Goal: Find specific page/section: Find specific page/section

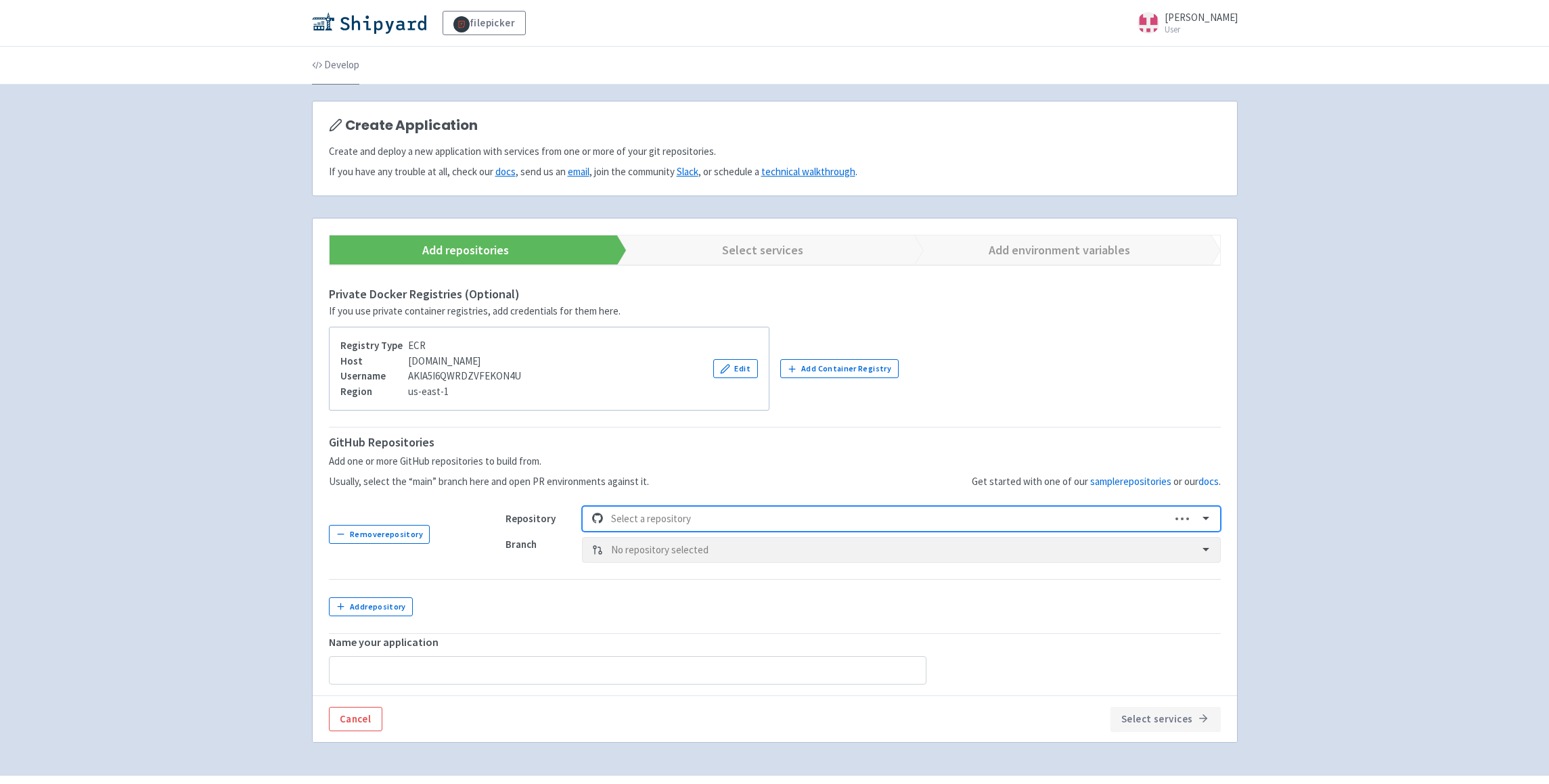
click at [347, 70] on link "Develop" at bounding box center [335, 65] width 47 height 38
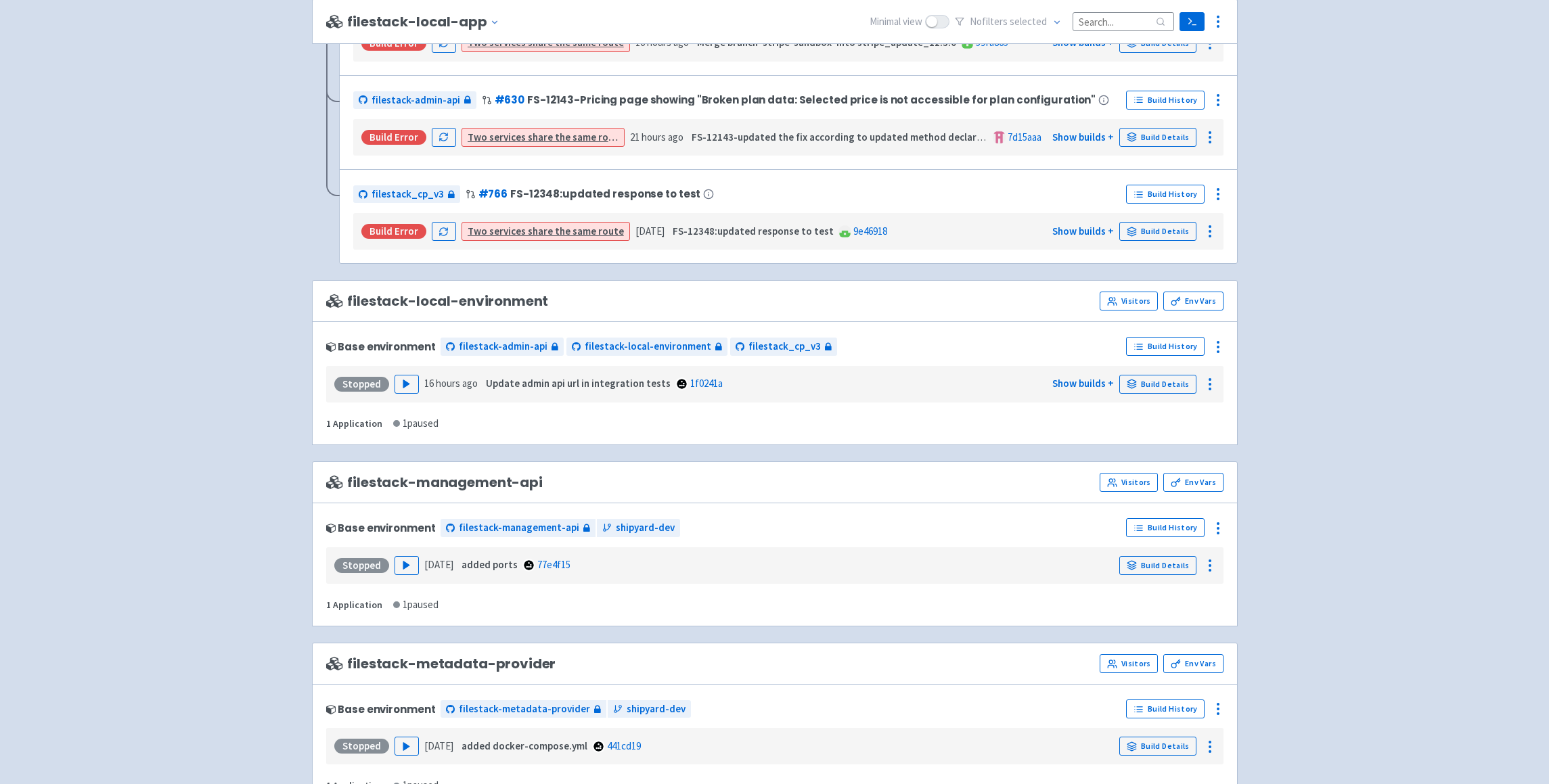
scroll to position [1228, 0]
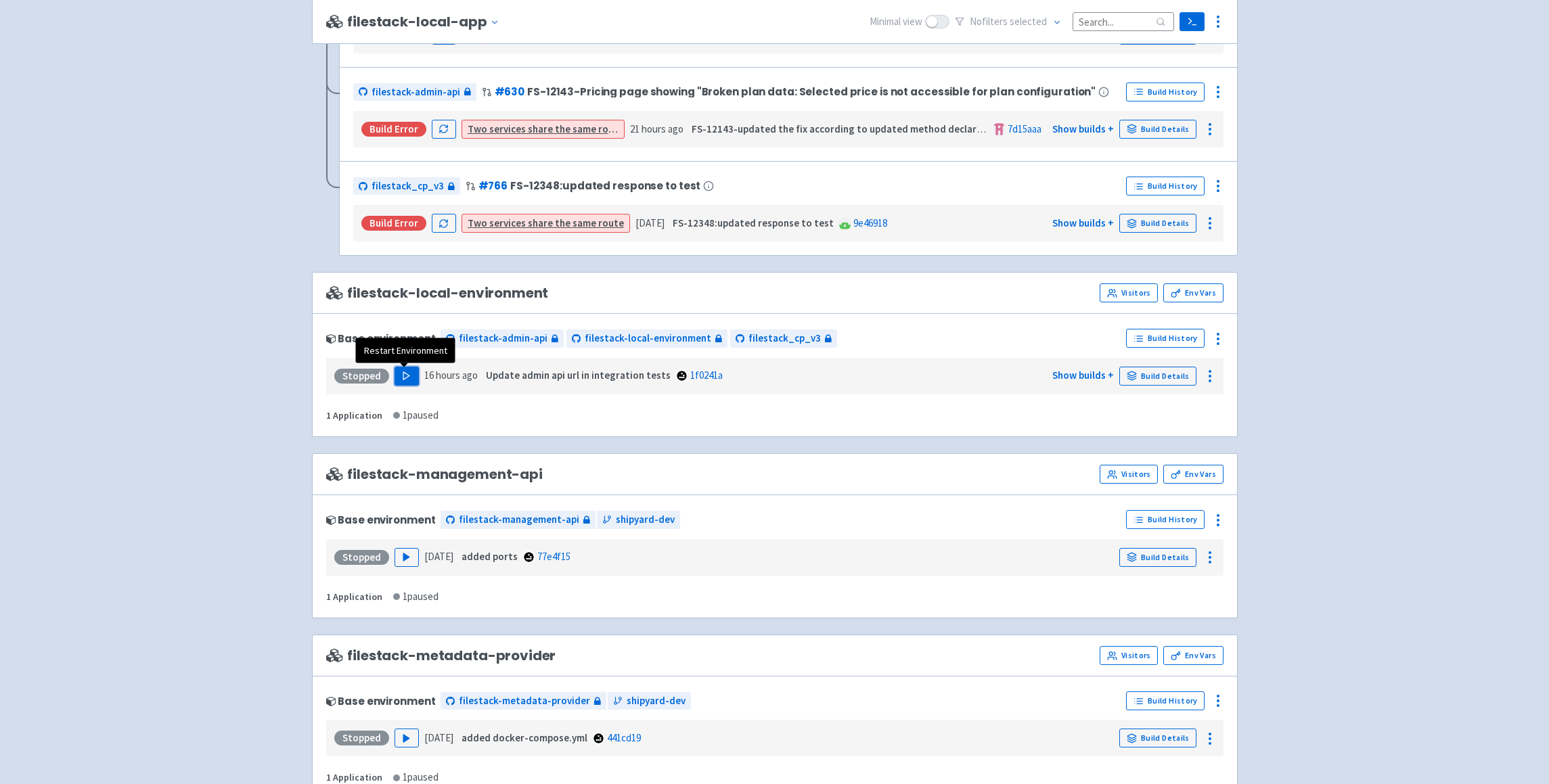
click at [406, 381] on icon "button" at bounding box center [406, 375] width 10 height 10
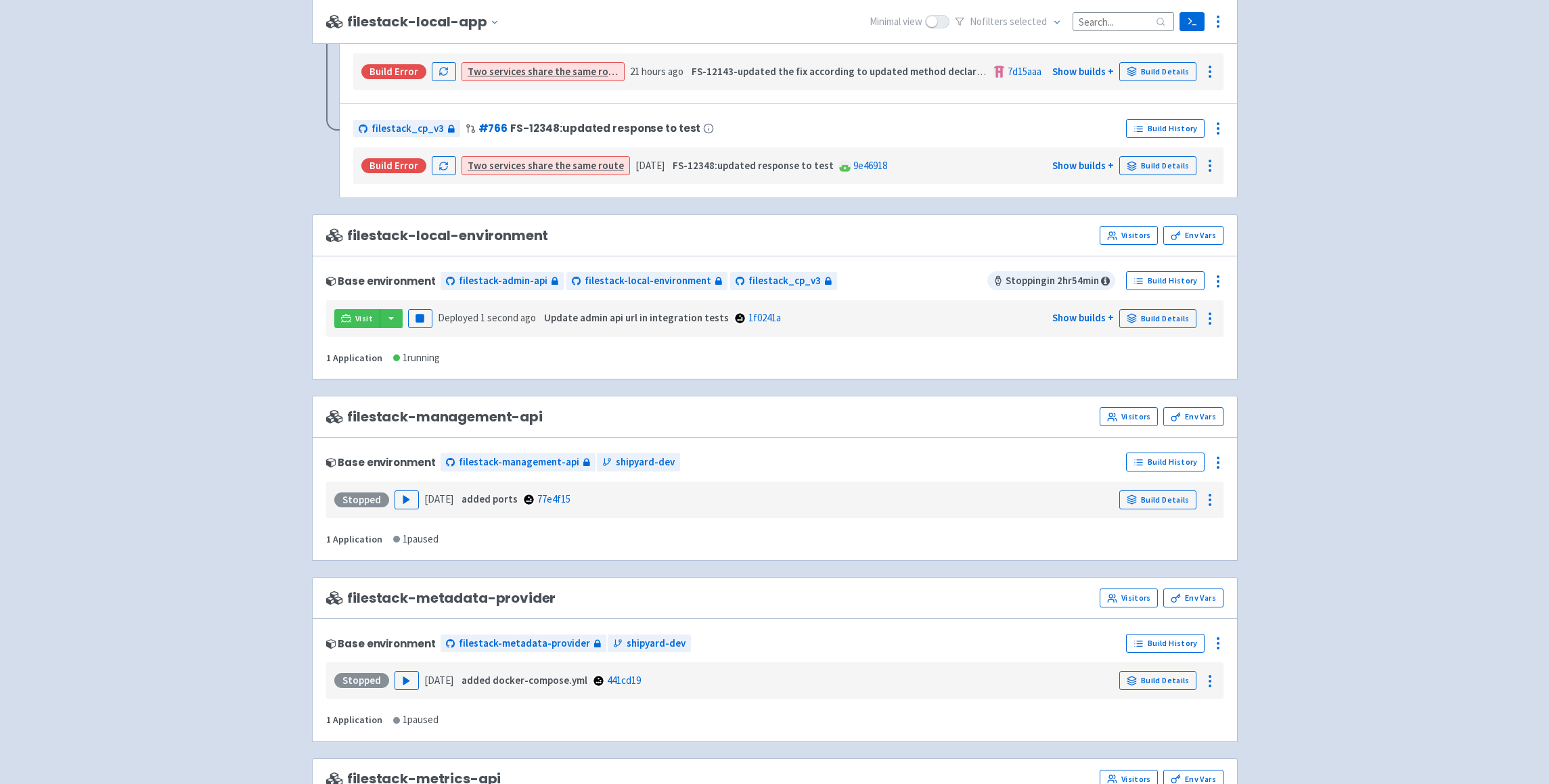
scroll to position [1266, 0]
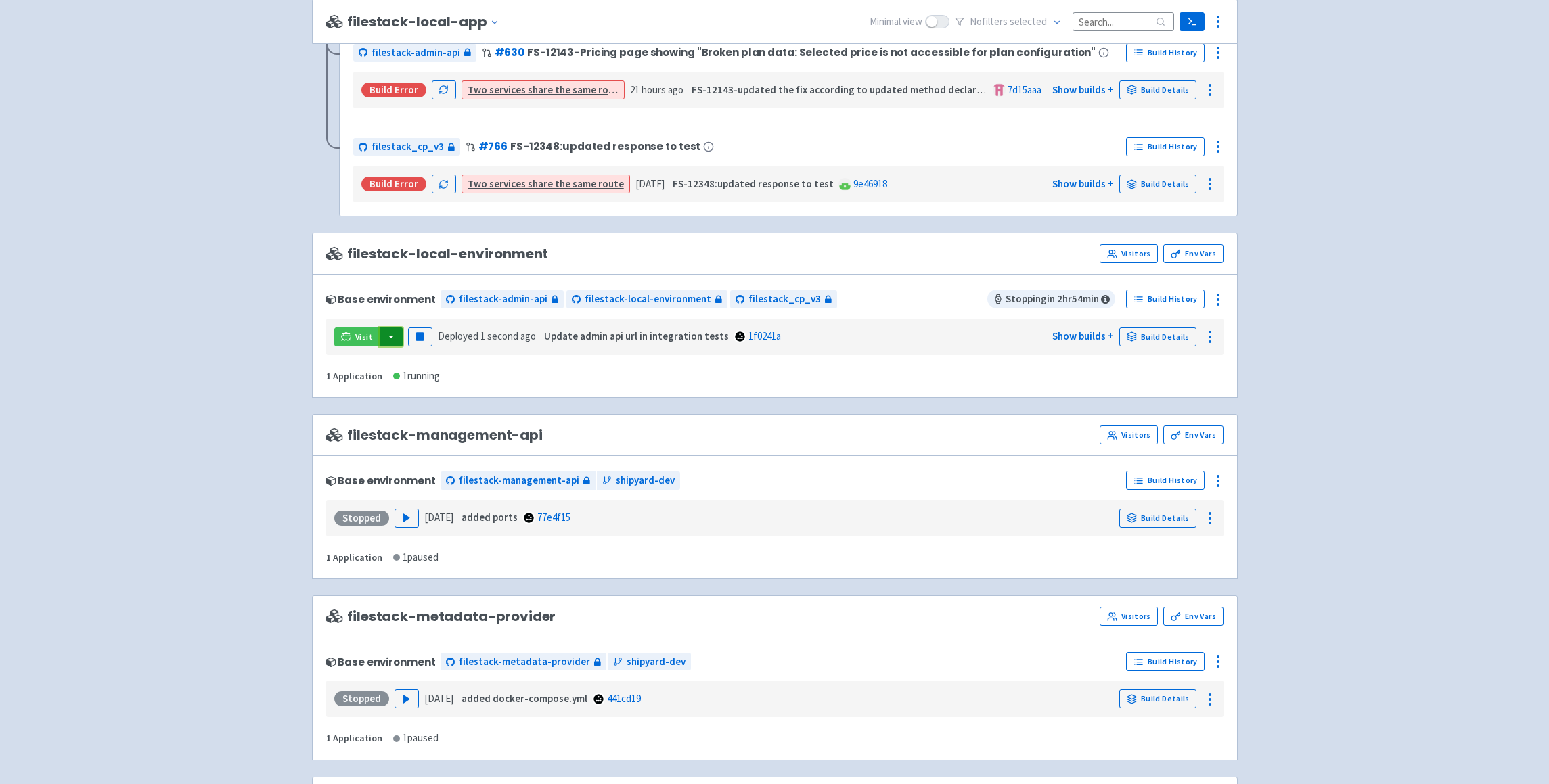
click at [389, 343] on button "button" at bounding box center [391, 337] width 23 height 19
click at [427, 383] on link "filestack-admin-api (admin-api-nginx)" at bounding box center [476, 384] width 195 height 21
click at [399, 336] on button "button" at bounding box center [391, 337] width 23 height 19
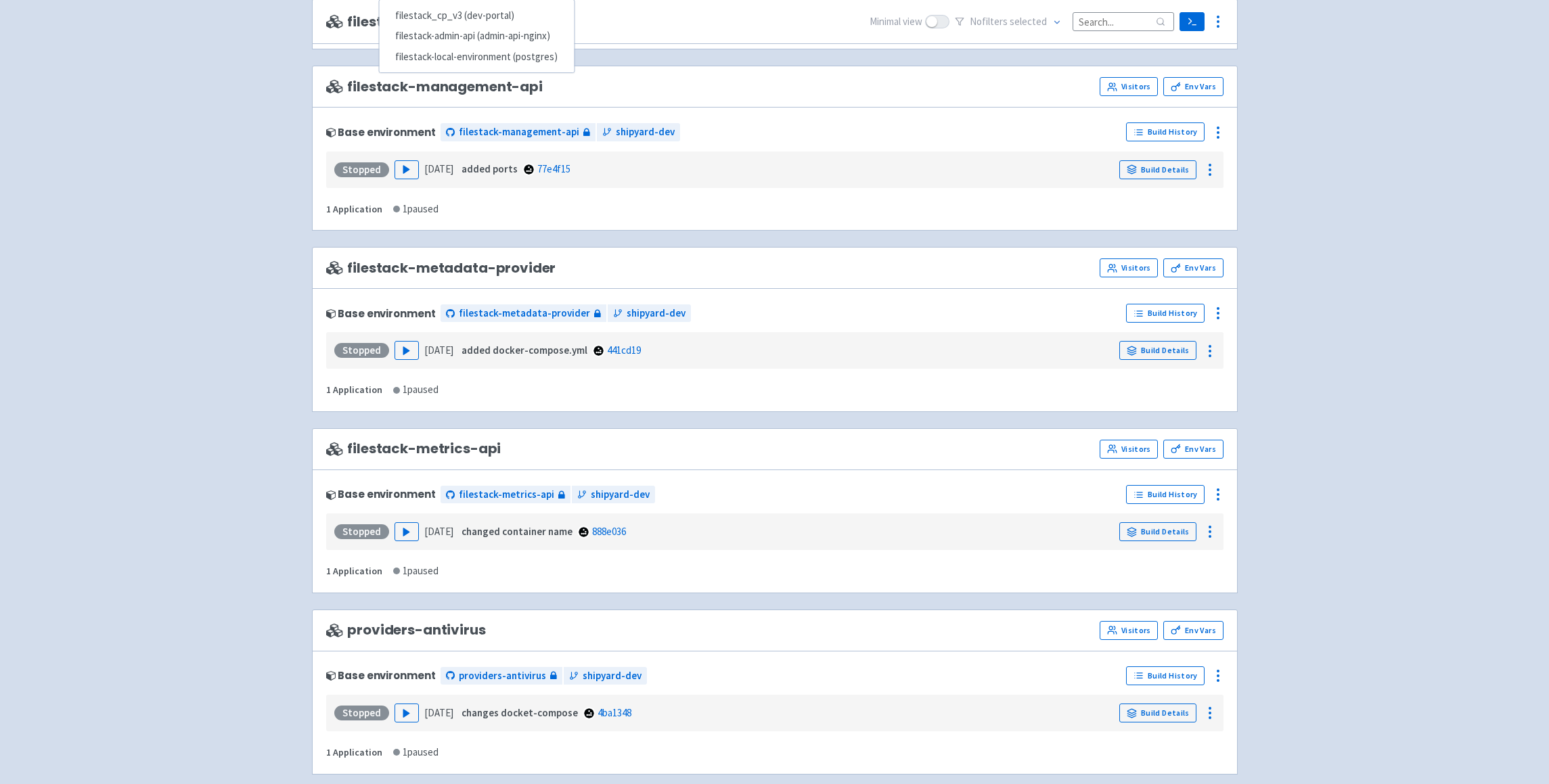
scroll to position [1307, 0]
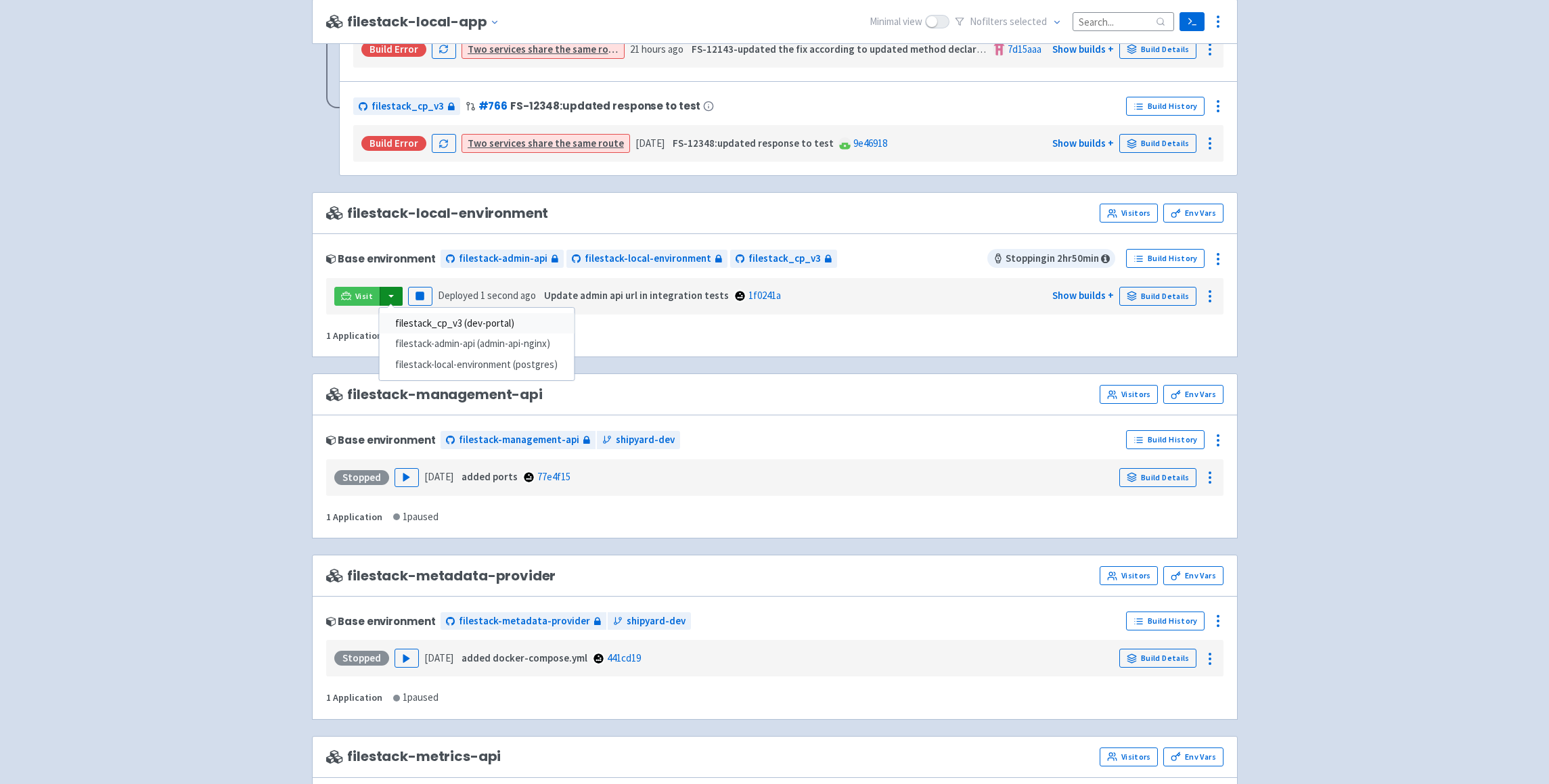
click at [460, 321] on link "filestack_cp_v3 (dev-portal)" at bounding box center [476, 323] width 195 height 21
